Goal: Task Accomplishment & Management: Use online tool/utility

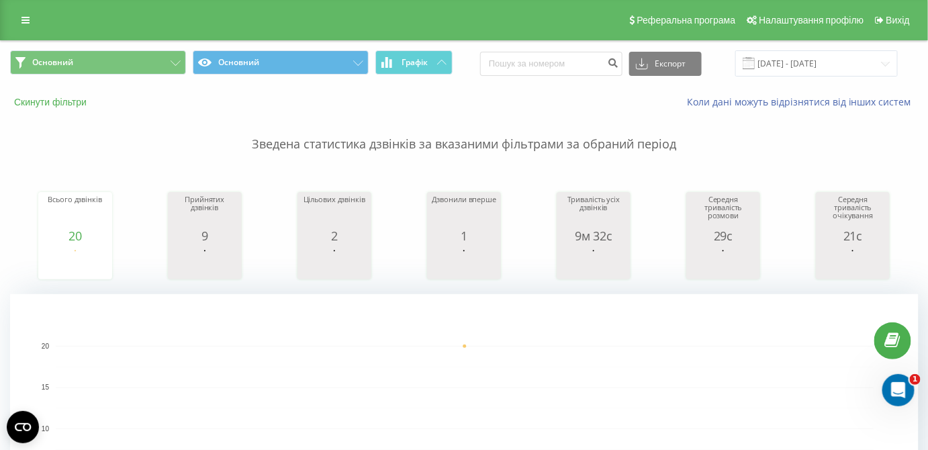
click at [79, 101] on button "Скинути фільтри" at bounding box center [51, 102] width 83 height 12
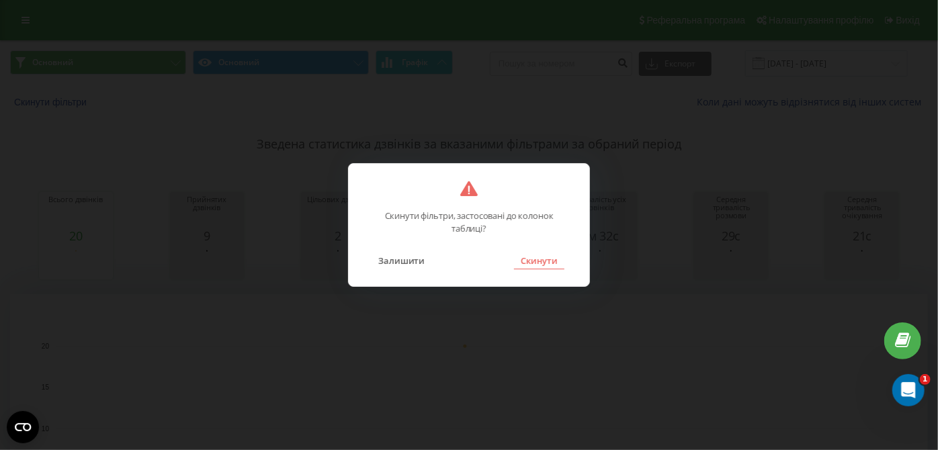
click at [535, 257] on button "Скинути" at bounding box center [539, 260] width 50 height 17
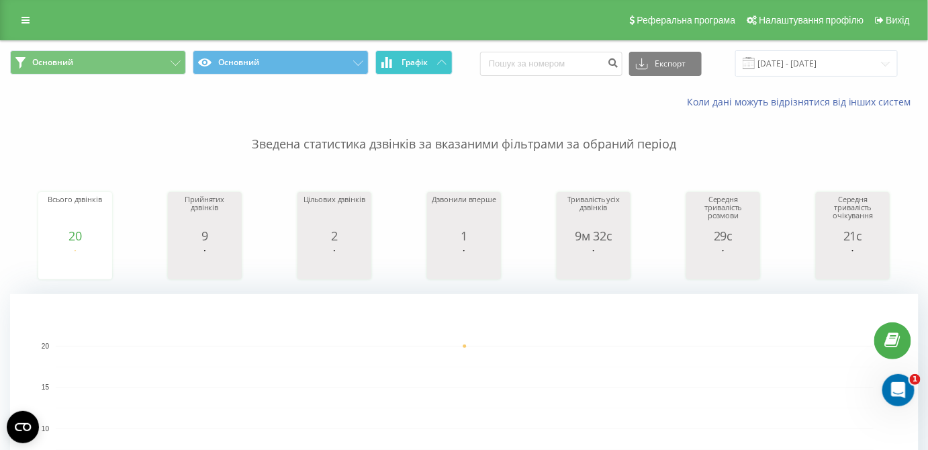
click at [428, 61] on span "Графік" at bounding box center [415, 62] width 26 height 9
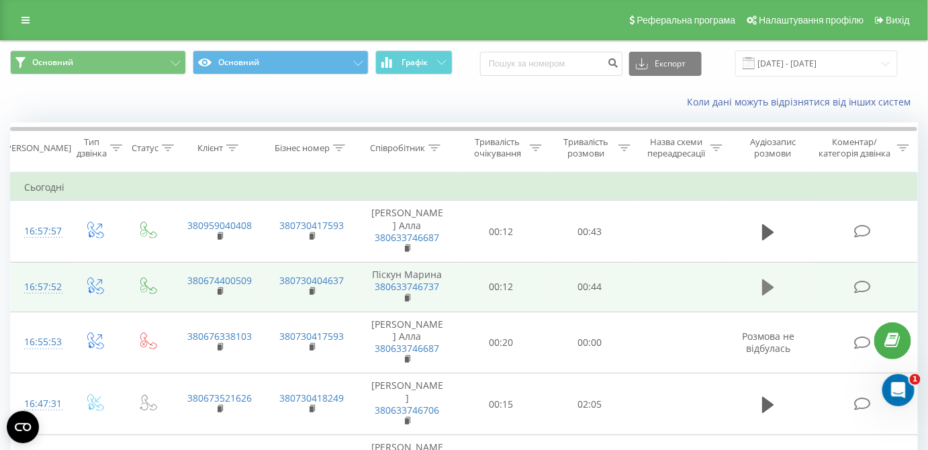
click at [768, 279] on icon at bounding box center [768, 287] width 12 height 16
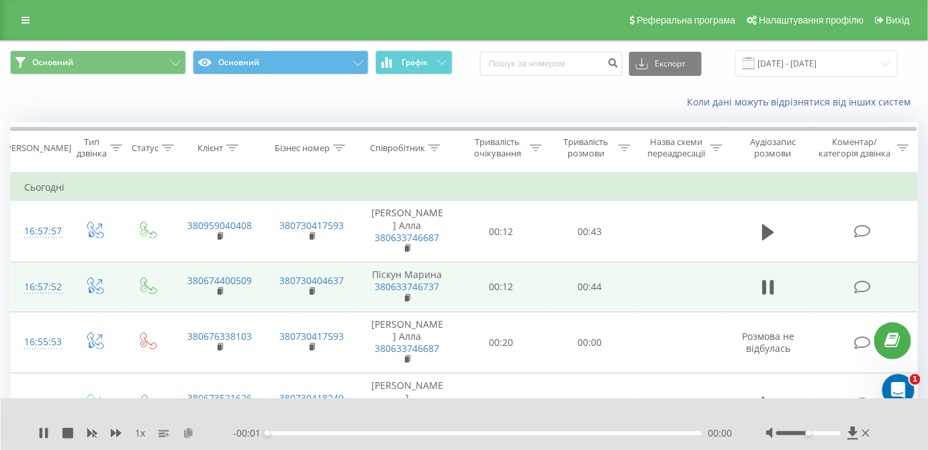
click at [187, 432] on icon at bounding box center [188, 432] width 11 height 9
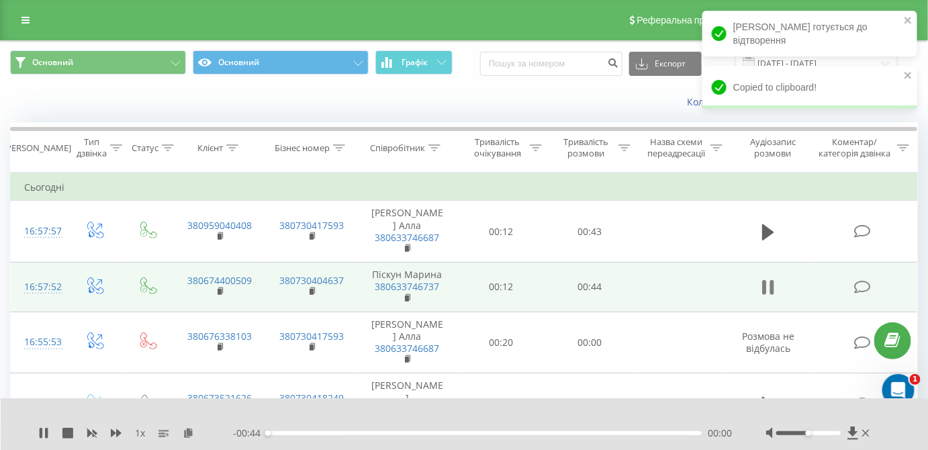
click at [771, 280] on icon at bounding box center [772, 287] width 4 height 15
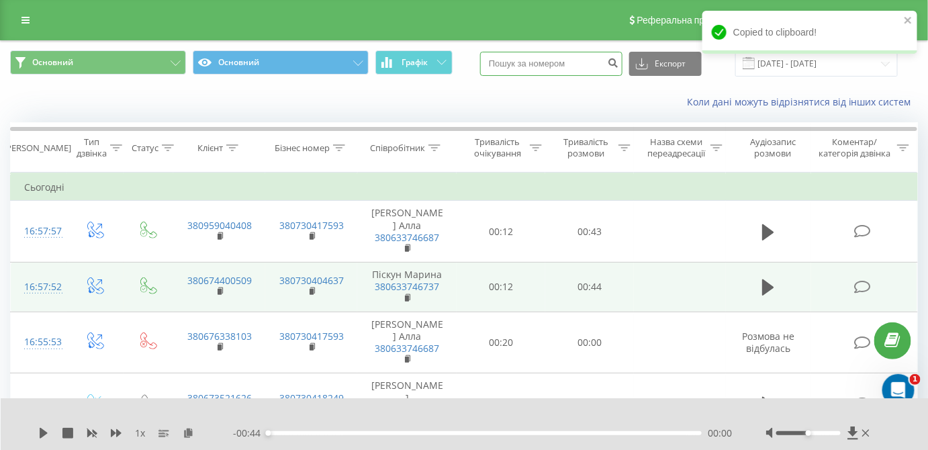
click at [573, 58] on input at bounding box center [551, 64] width 142 height 24
paste input "0503885690"
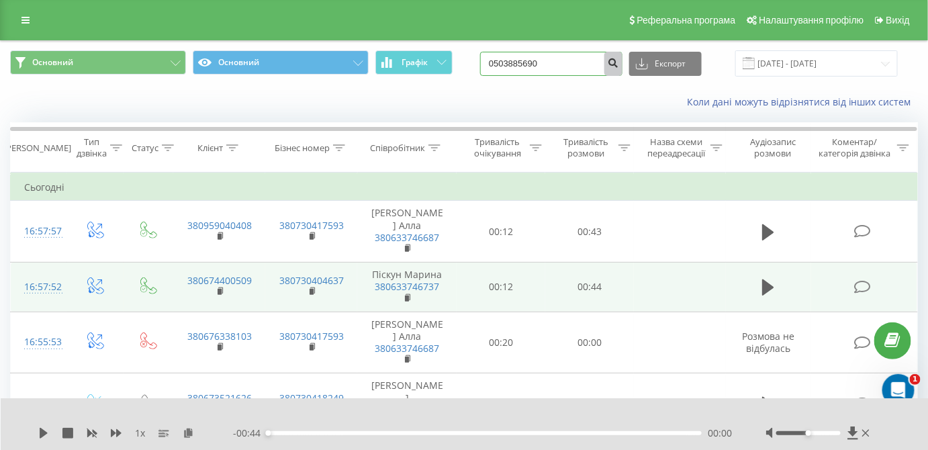
type input "0503885690"
click at [619, 63] on icon "submit" at bounding box center [613, 61] width 11 height 8
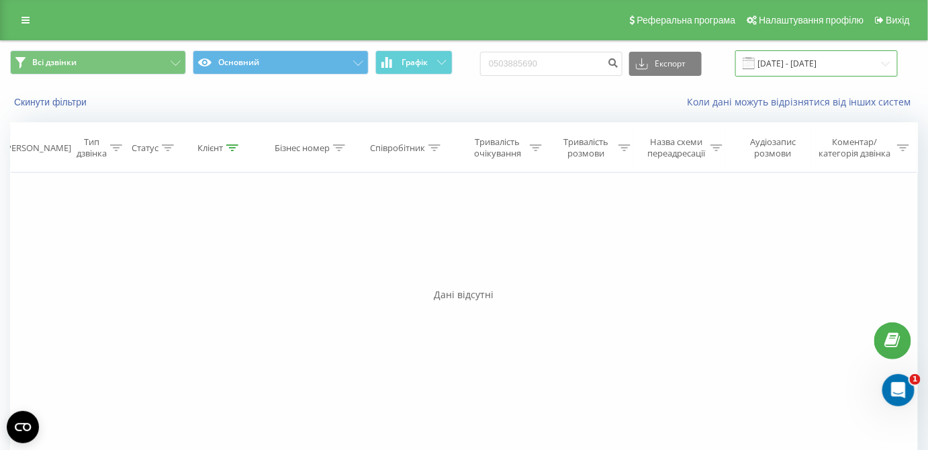
click at [776, 54] on input "[DATE] - [DATE]" at bounding box center [816, 63] width 163 height 26
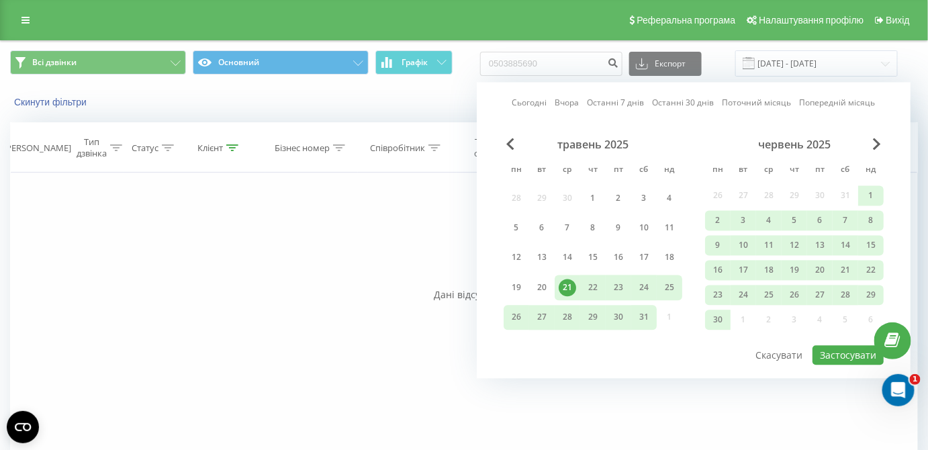
click at [527, 104] on link "Сьогодні" at bounding box center [529, 103] width 35 height 13
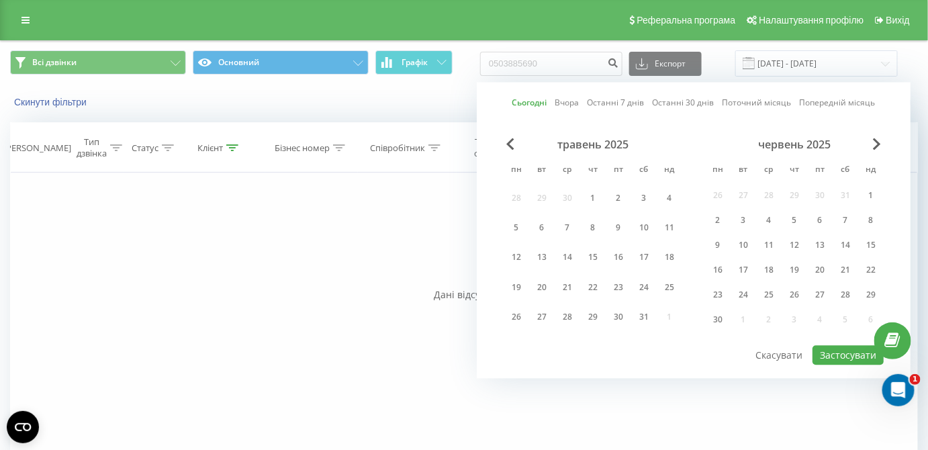
click at [688, 103] on link "Останні 30 днів" at bounding box center [684, 103] width 62 height 13
click at [841, 349] on button "Застосувати" at bounding box center [848, 355] width 71 height 19
type input "[DATE] - [DATE]"
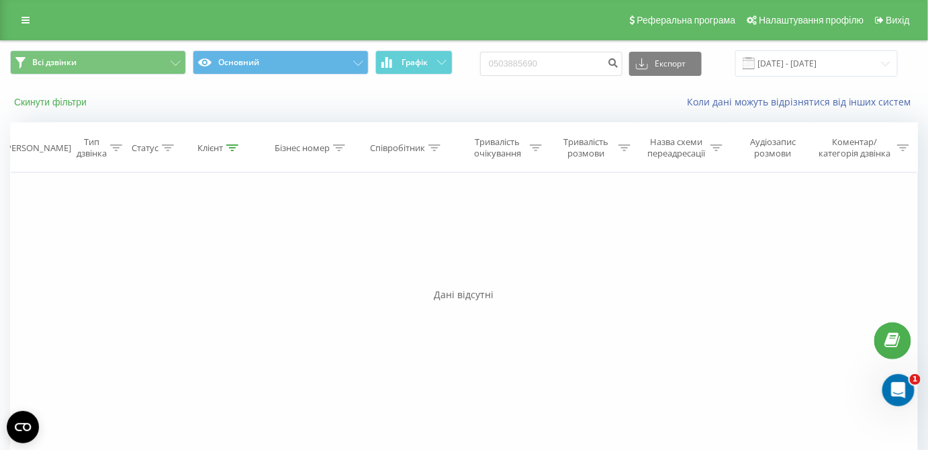
click at [32, 106] on button "Скинути фільтри" at bounding box center [51, 102] width 83 height 12
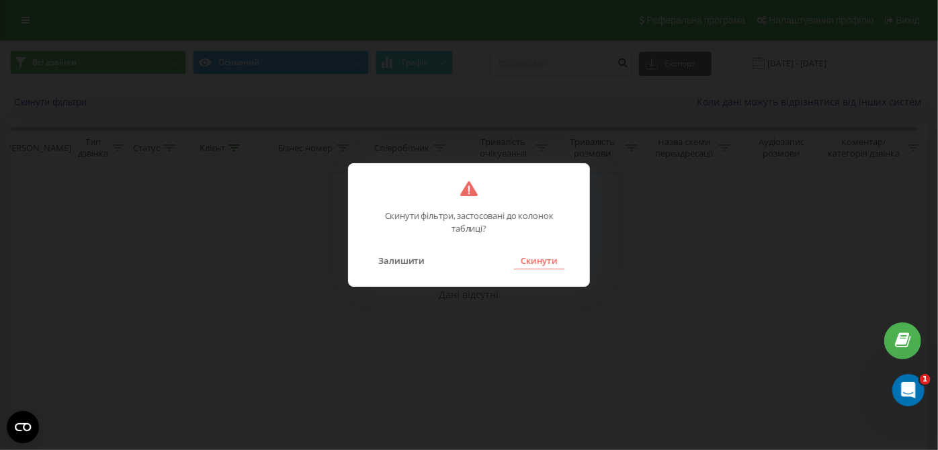
click at [555, 262] on button "Скинути" at bounding box center [539, 260] width 50 height 17
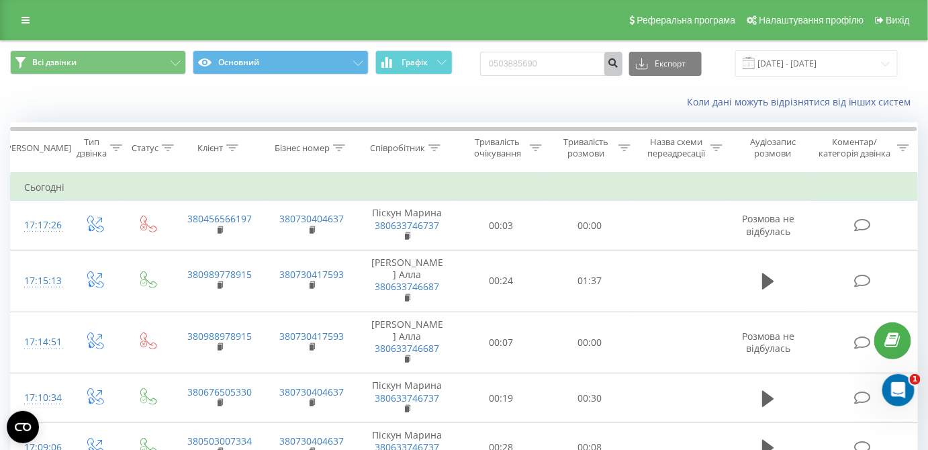
click at [619, 64] on icon "submit" at bounding box center [613, 61] width 11 height 8
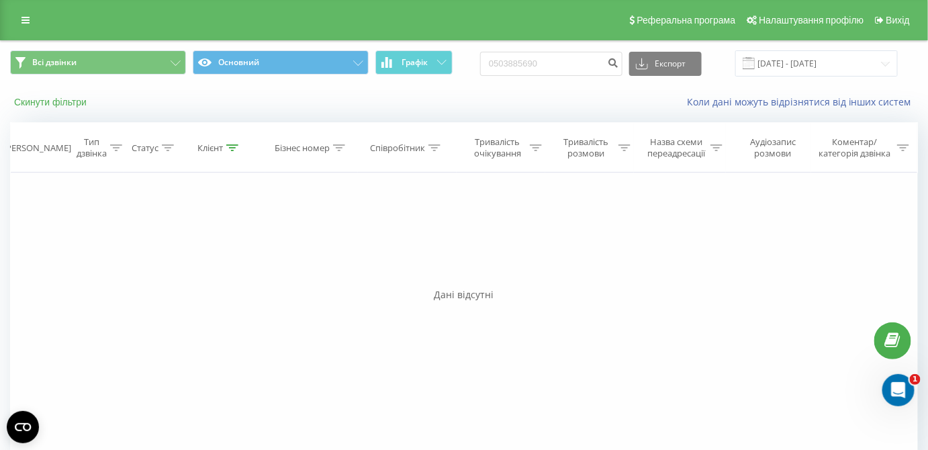
click at [64, 103] on button "Скинути фільтри" at bounding box center [51, 102] width 83 height 12
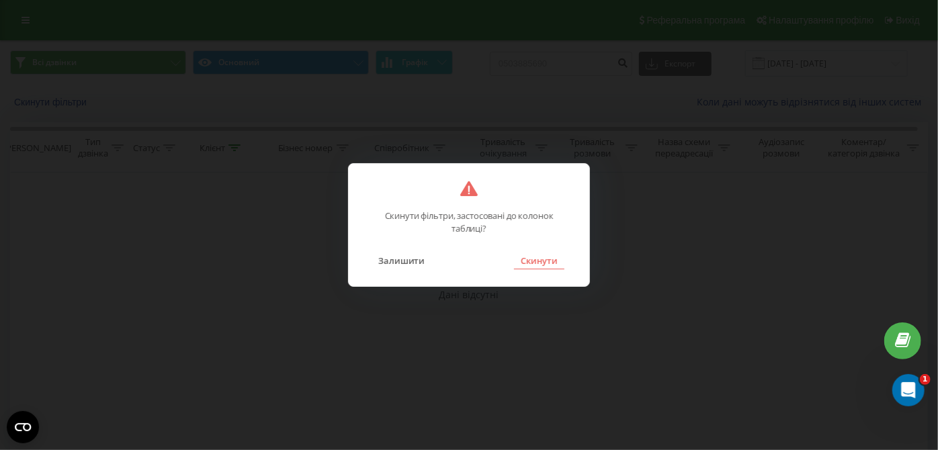
click at [551, 260] on button "Скинути" at bounding box center [539, 260] width 50 height 17
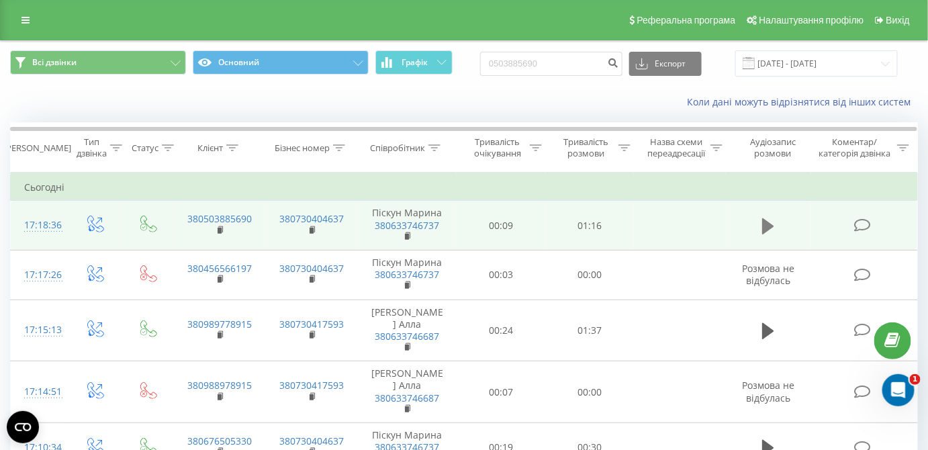
click at [772, 224] on icon at bounding box center [768, 226] width 12 height 16
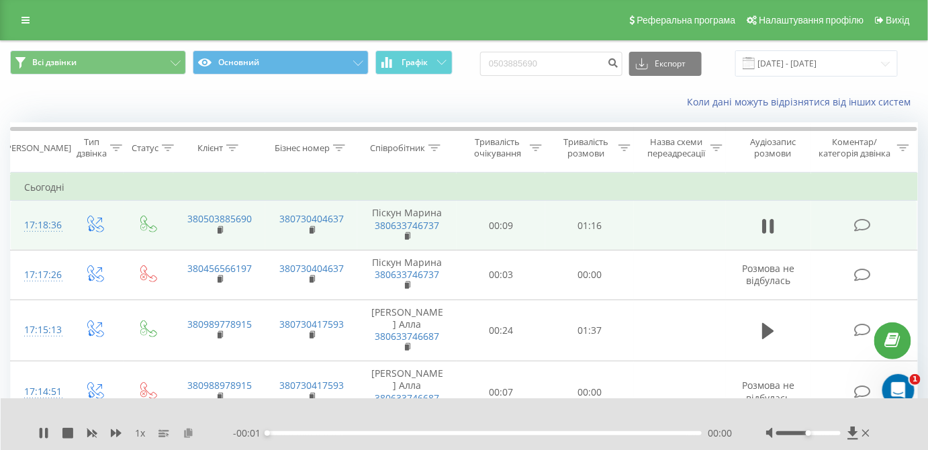
click at [192, 433] on icon at bounding box center [188, 432] width 11 height 9
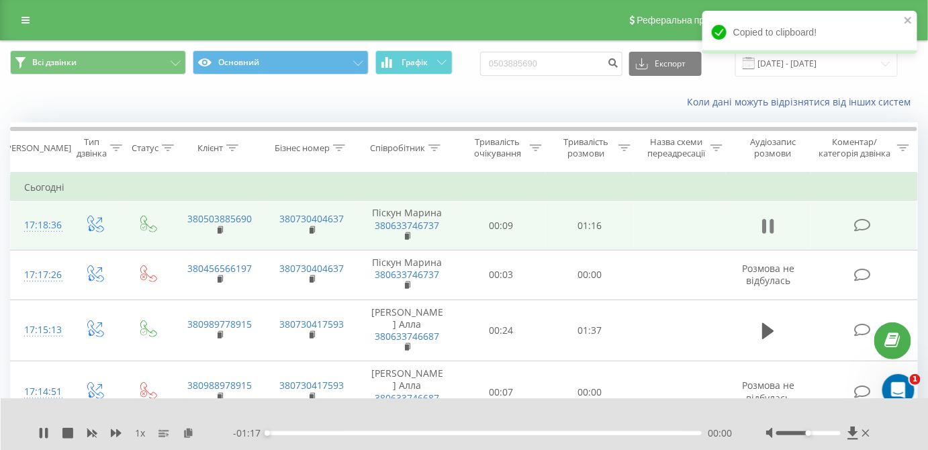
click at [772, 230] on icon at bounding box center [772, 226] width 4 height 15
